Goal: Information Seeking & Learning: Learn about a topic

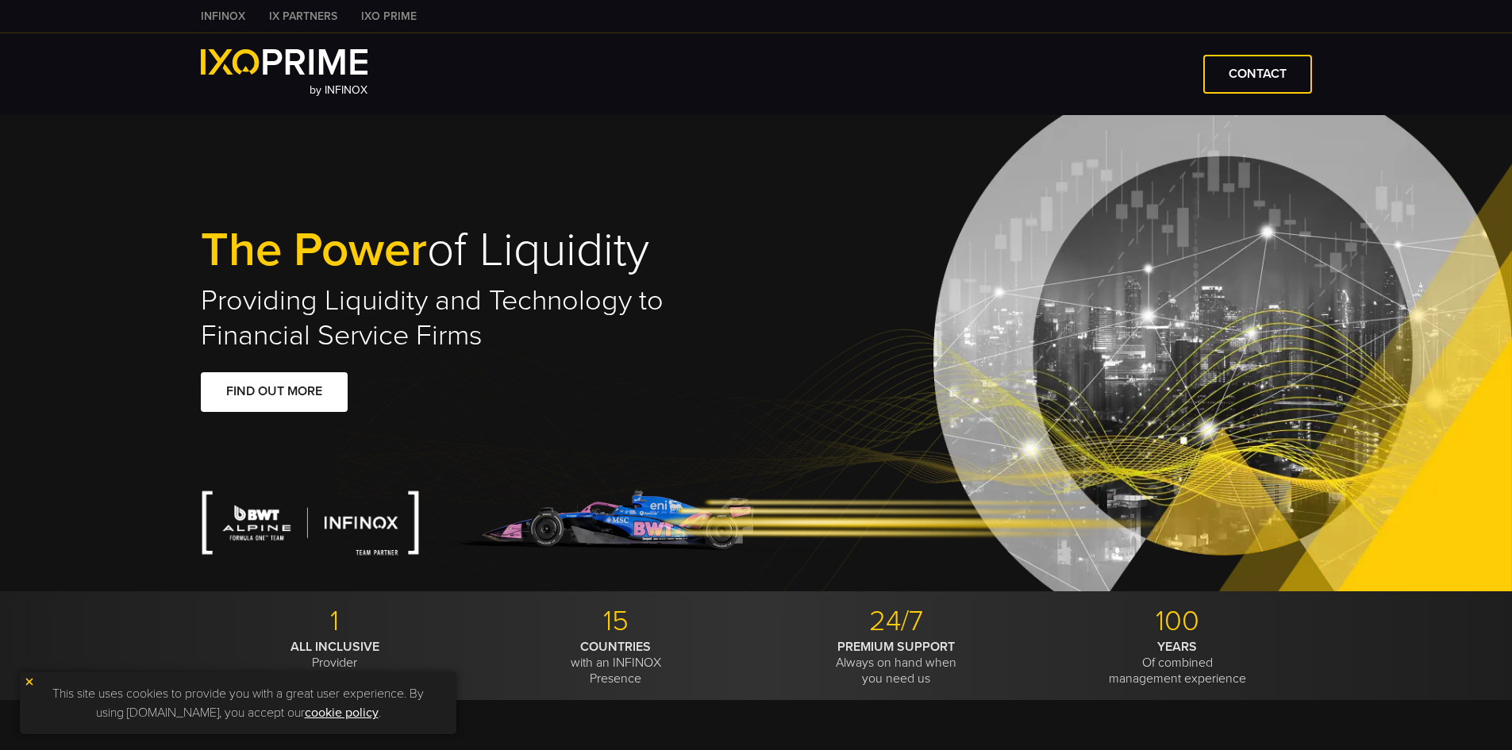
type input "****"
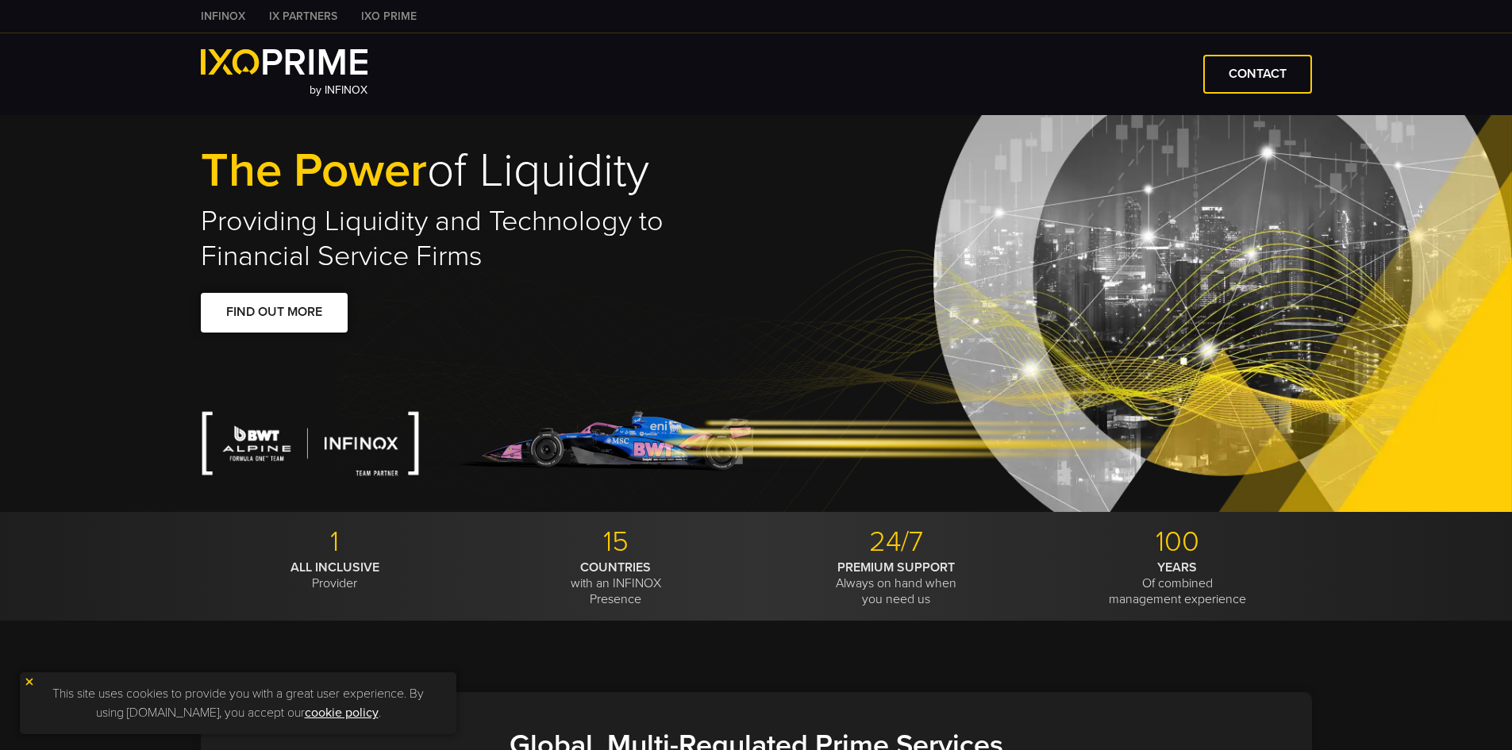
click at [274, 313] on span at bounding box center [274, 313] width 0 height 0
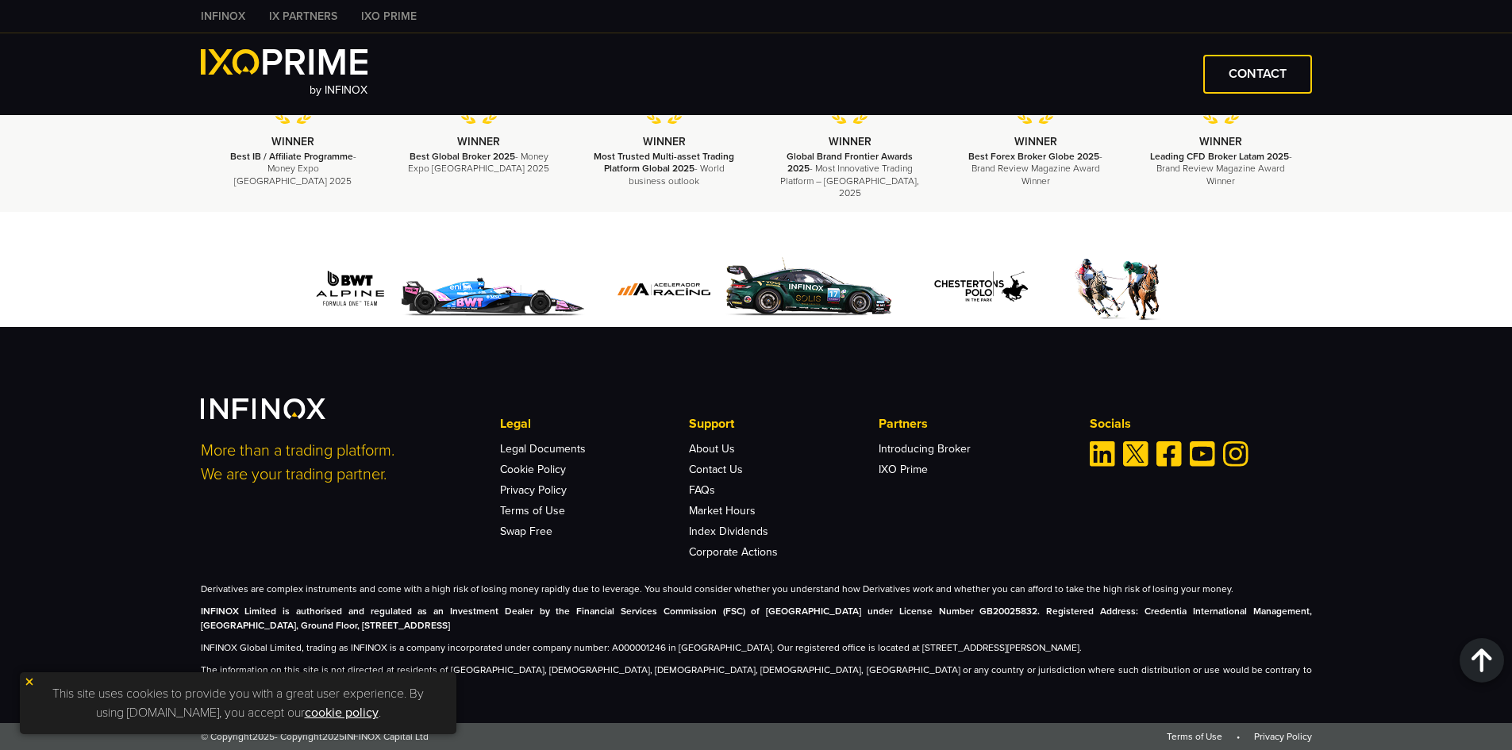
scroll to position [3685, 0]
click at [904, 476] on link "IXO Prime" at bounding box center [903, 469] width 49 height 13
